Goal: Navigation & Orientation: Find specific page/section

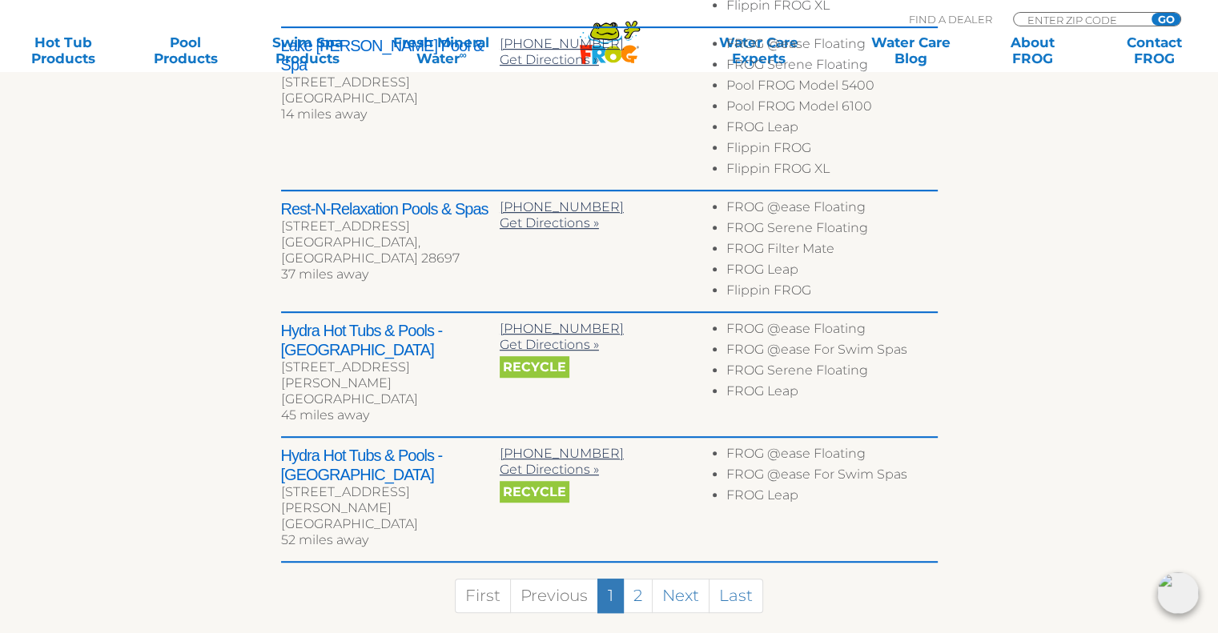
scroll to position [924, 0]
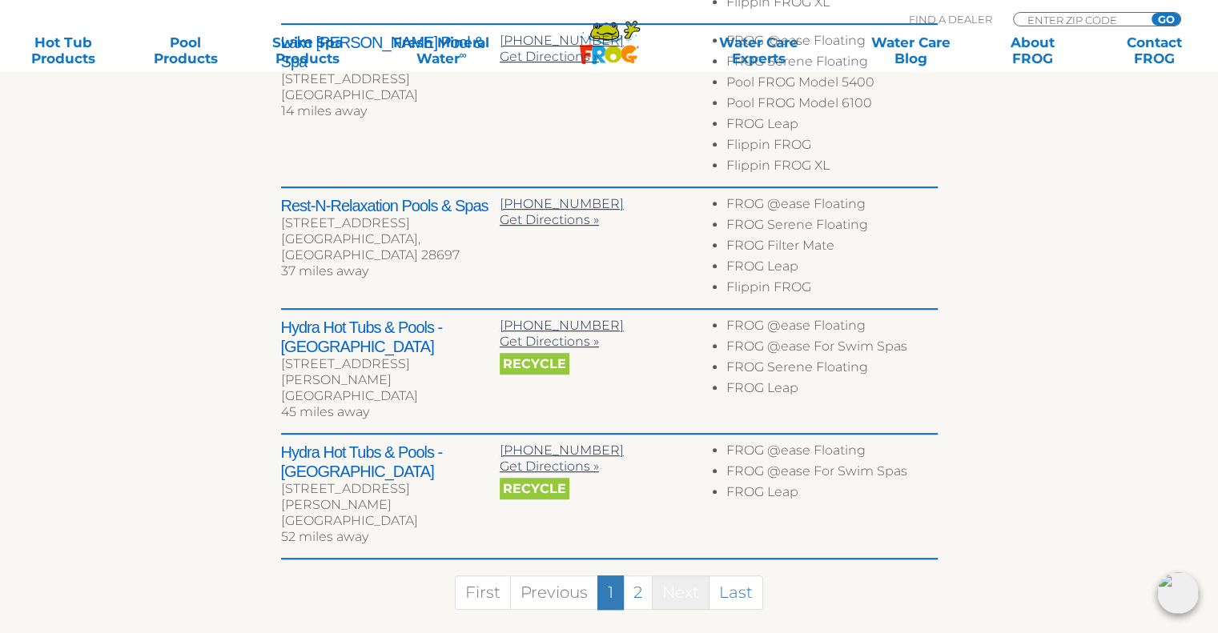
click at [689, 576] on link "Next" at bounding box center [681, 593] width 58 height 34
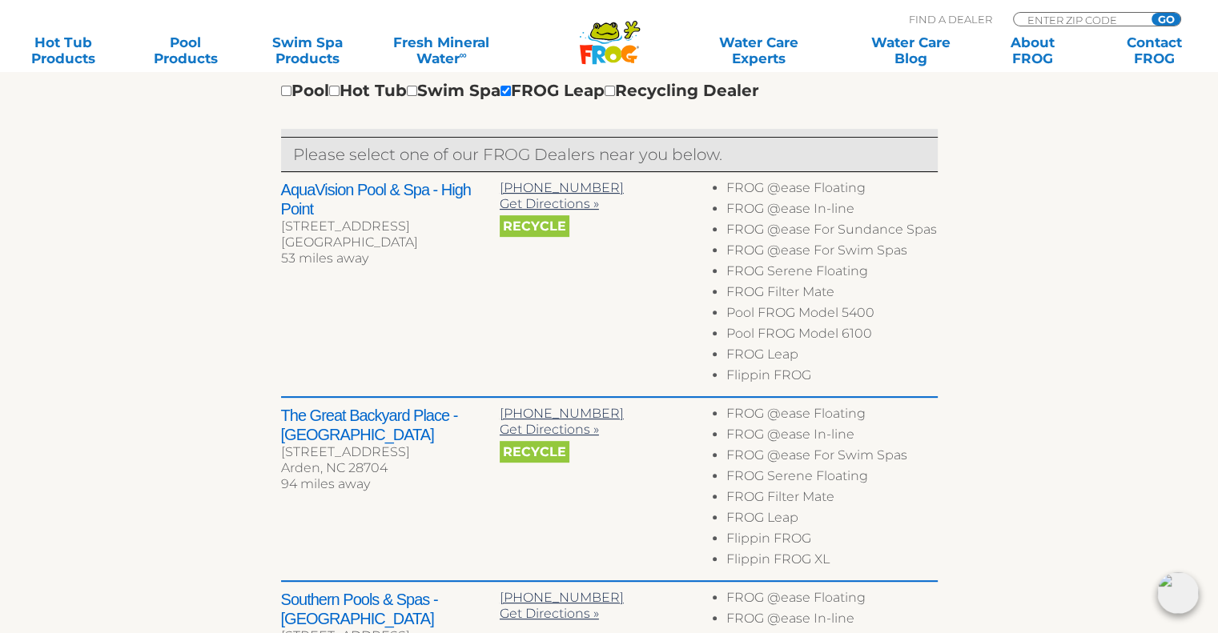
scroll to position [571, 0]
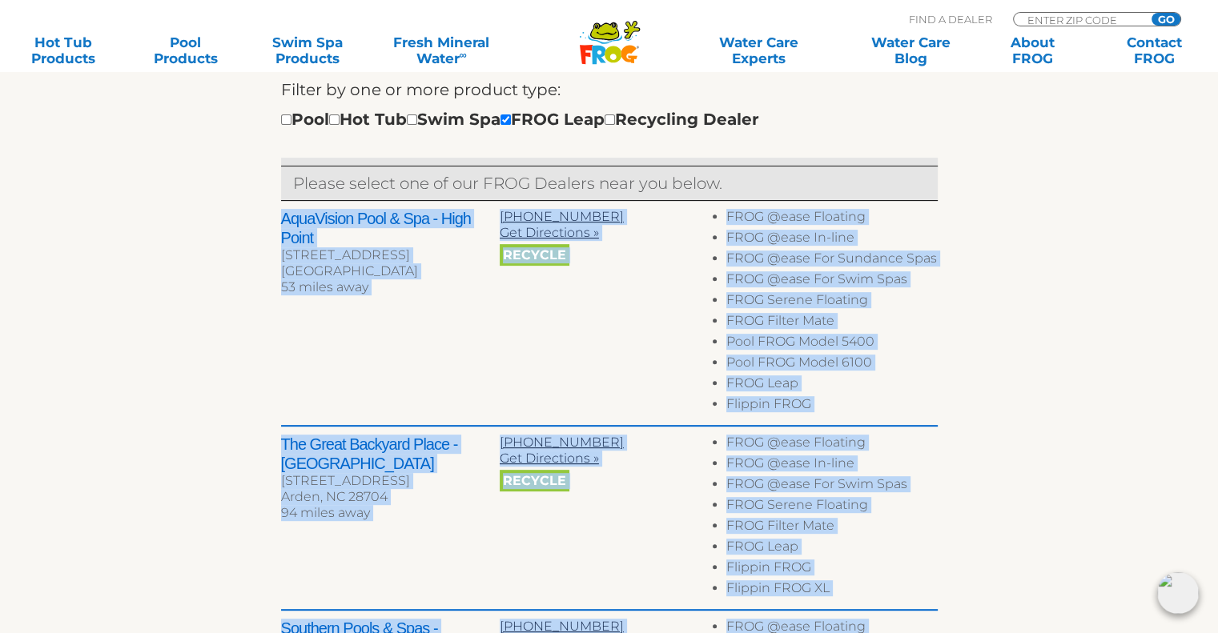
drag, startPoint x: 1215, startPoint y: 187, endPoint x: 1229, endPoint y: -42, distance: 228.6
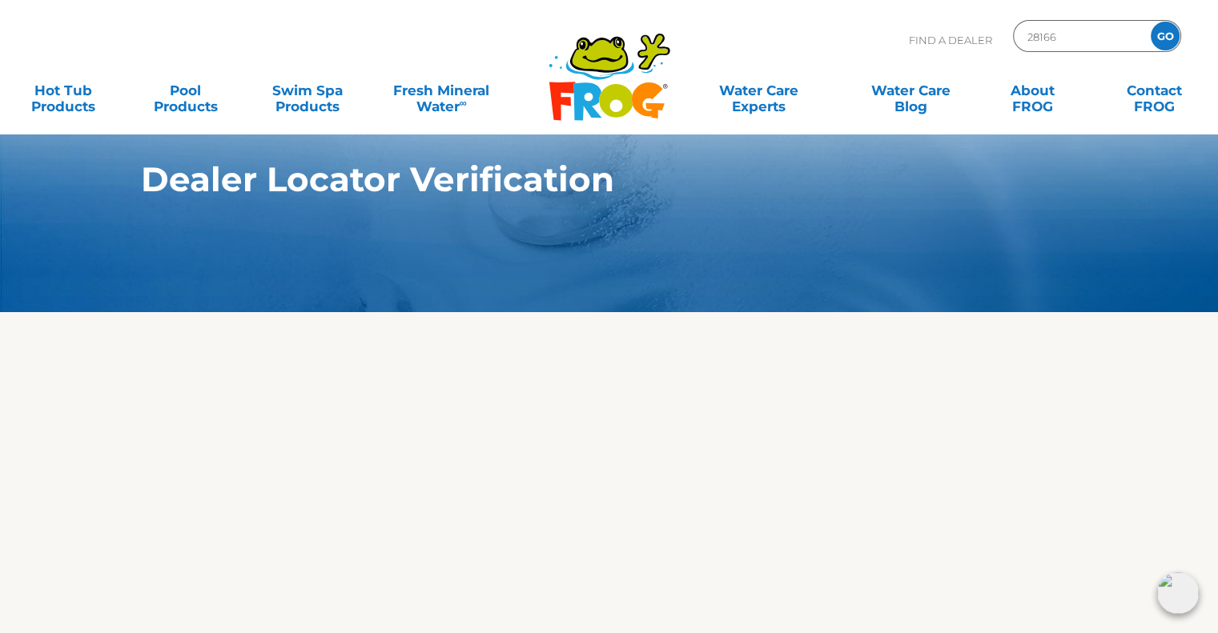
click at [961, 524] on div at bounding box center [609, 538] width 985 height 452
click at [1167, 30] on input "GO" at bounding box center [1164, 36] width 29 height 29
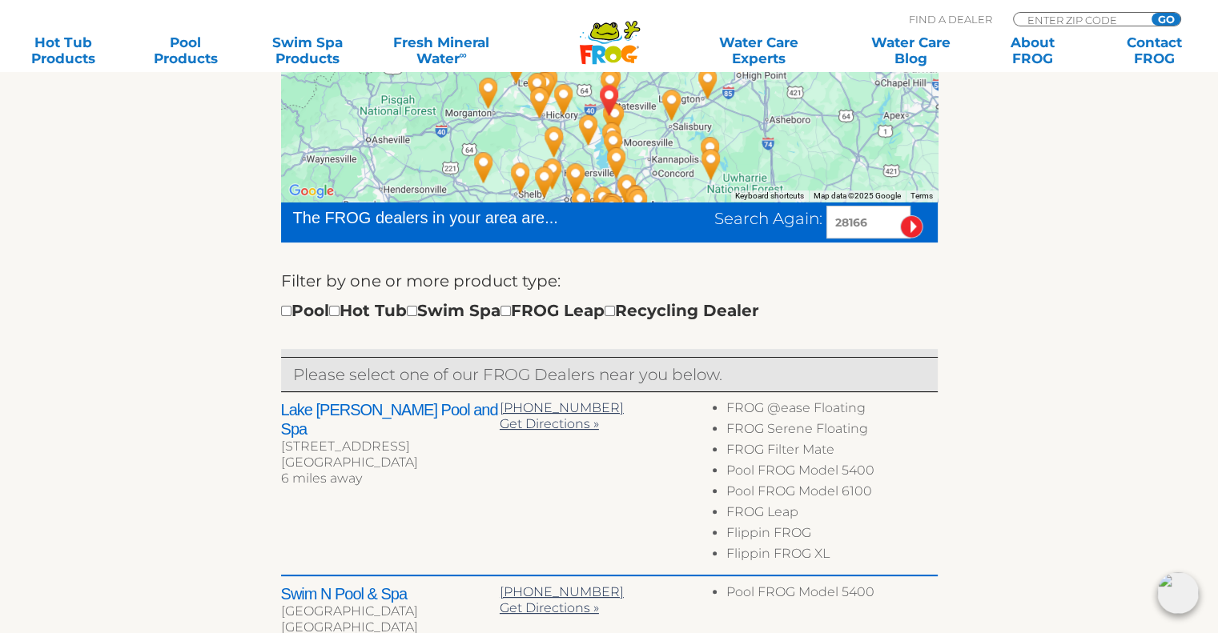
scroll to position [413, 0]
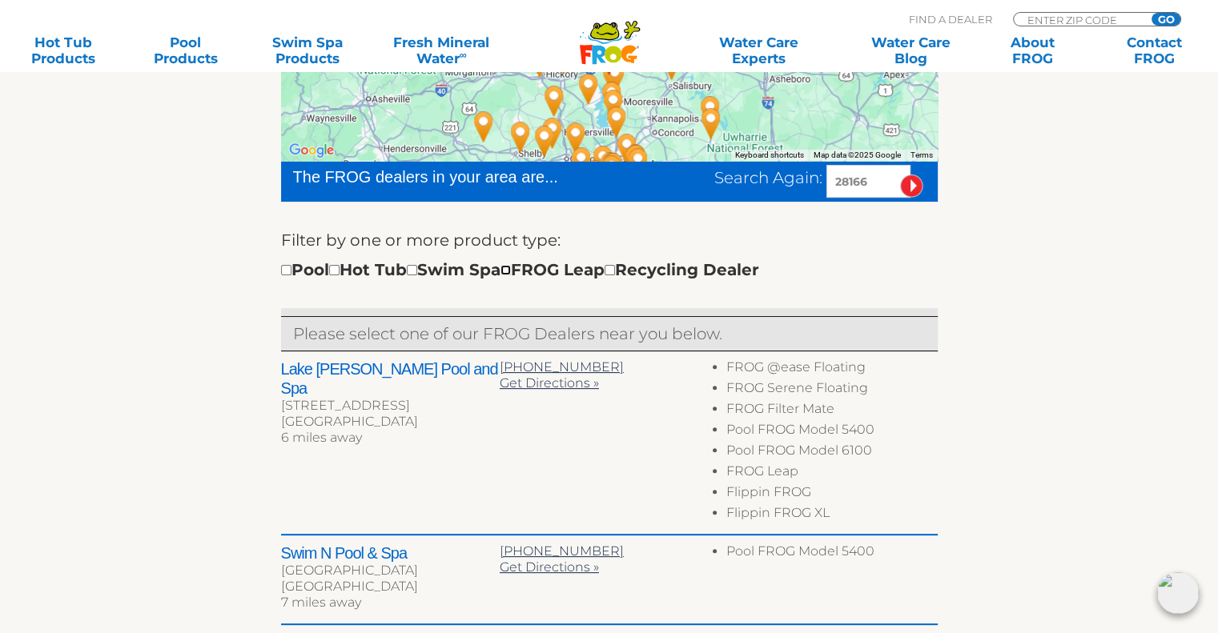
click at [511, 268] on input "checkbox" at bounding box center [505, 270] width 10 height 10
checkbox input "true"
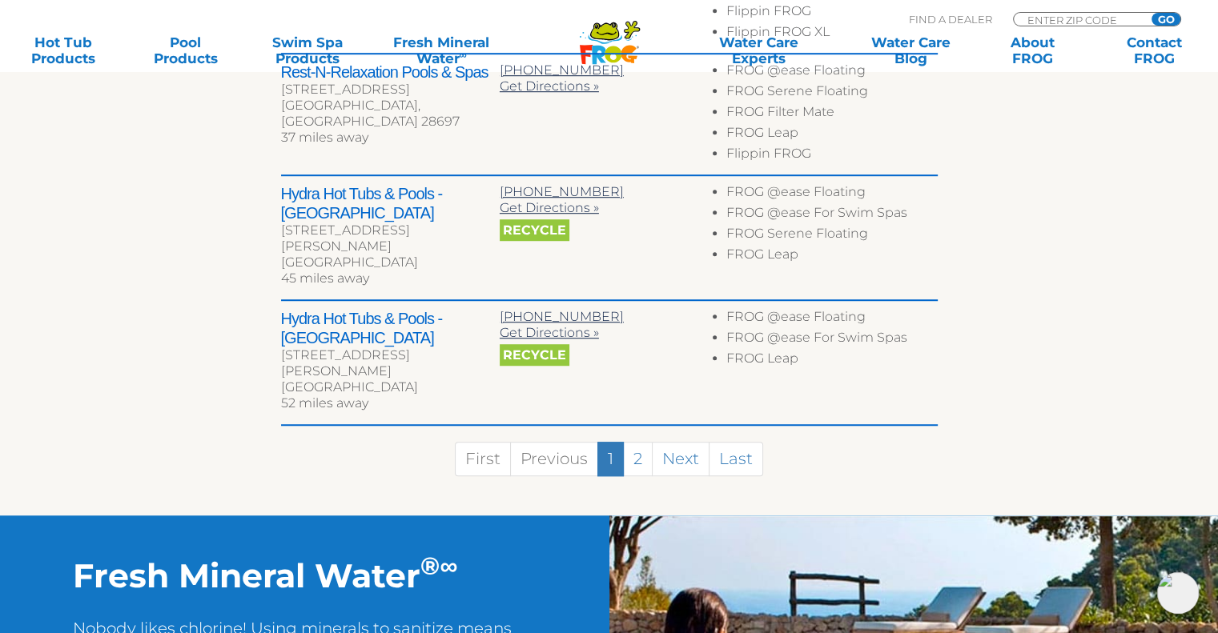
scroll to position [1098, 0]
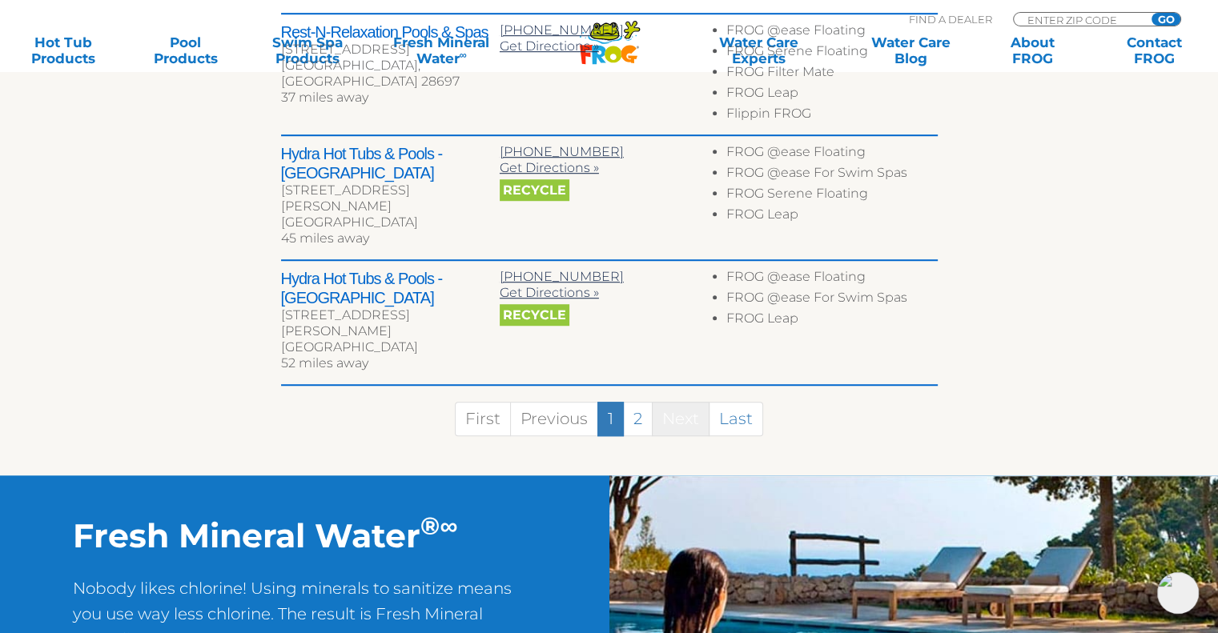
click at [690, 402] on link "Next" at bounding box center [681, 419] width 58 height 34
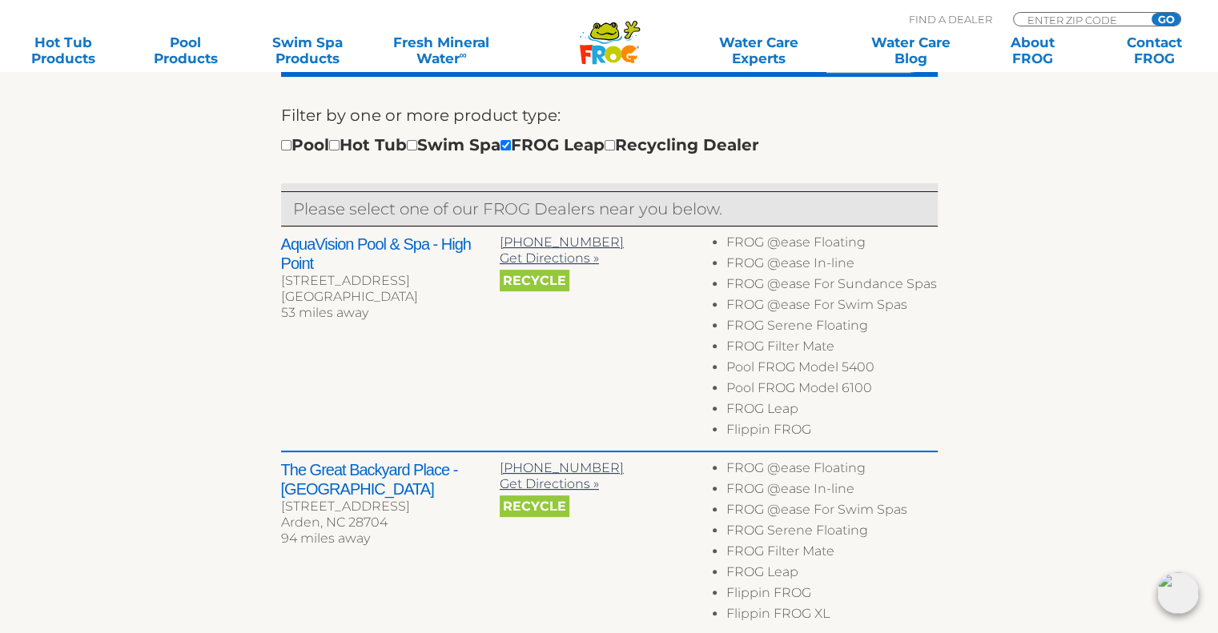
scroll to position [264, 0]
